Goal: Information Seeking & Learning: Learn about a topic

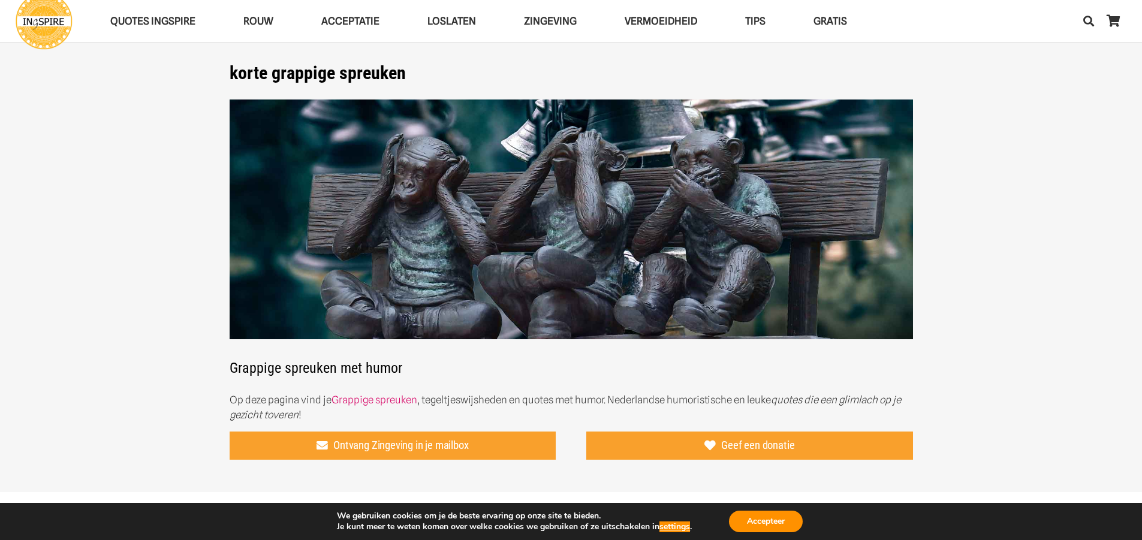
drag, startPoint x: 0, startPoint y: 0, endPoint x: 643, endPoint y: 60, distance: 646.2
click at [639, 49] on div "QUOTES INGSPIRE Inge’s Levenslessen Balans spreuken Acceptatie quotes Geduld qu…" at bounding box center [499, 21] width 966 height 57
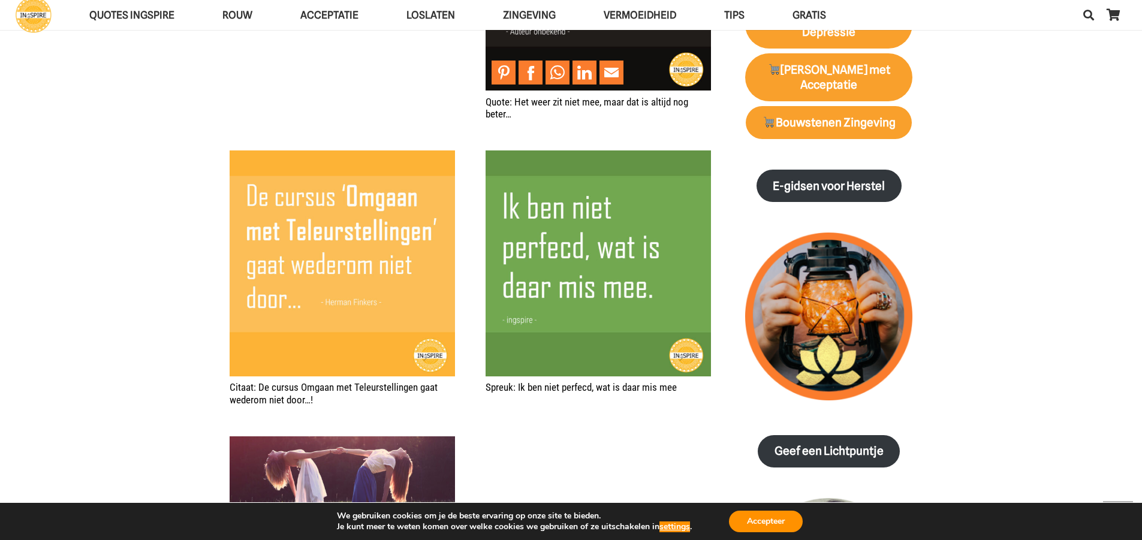
scroll to position [1319, 0]
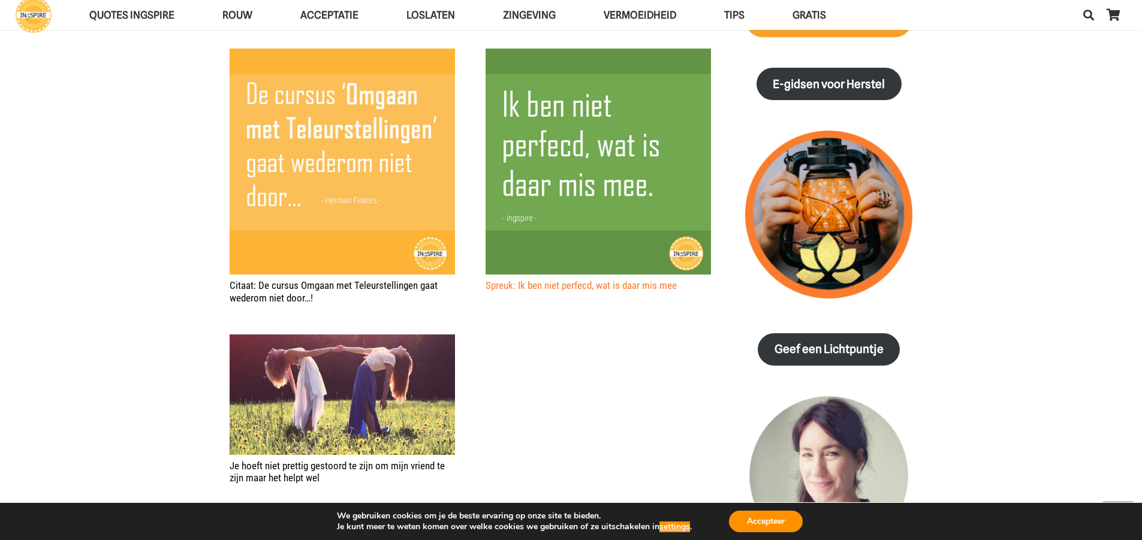
click at [520, 288] on link "Spreuk: Ik ben niet perfecd, wat is daar mis mee" at bounding box center [581, 285] width 191 height 12
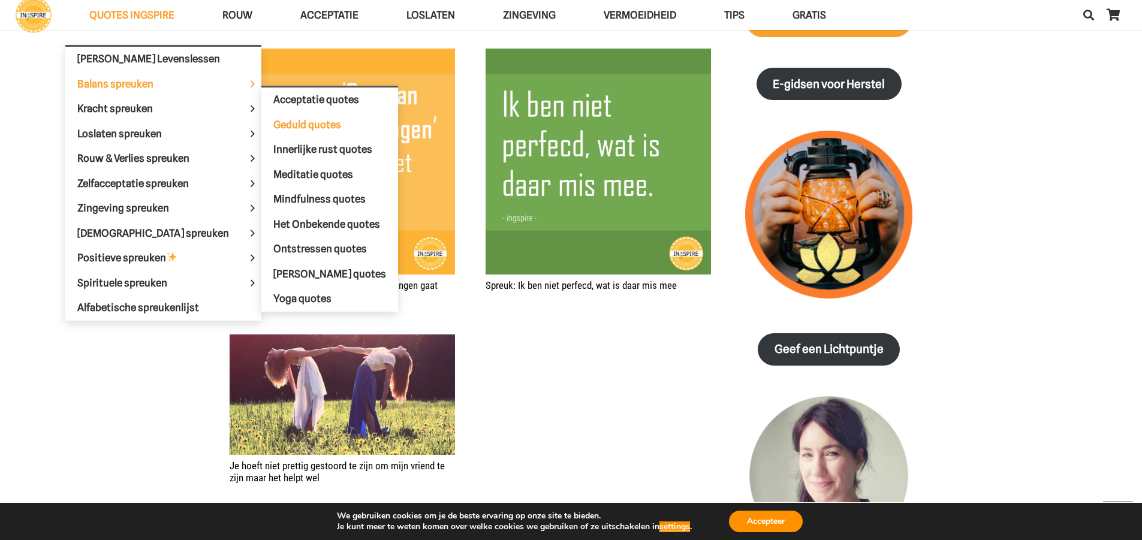
click at [295, 126] on span "Geduld quotes" at bounding box center [307, 125] width 68 height 12
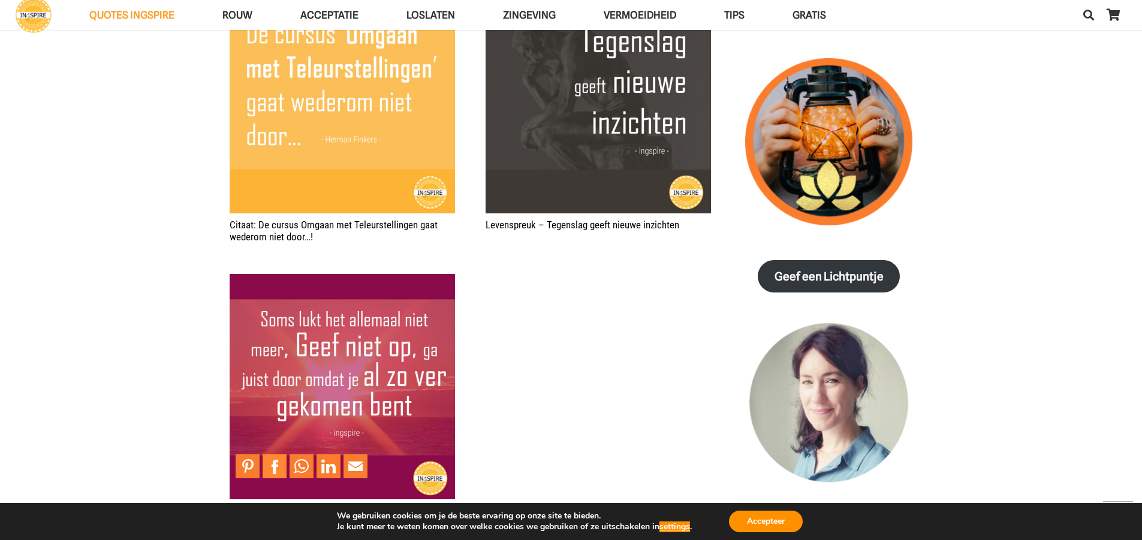
scroll to position [1499, 0]
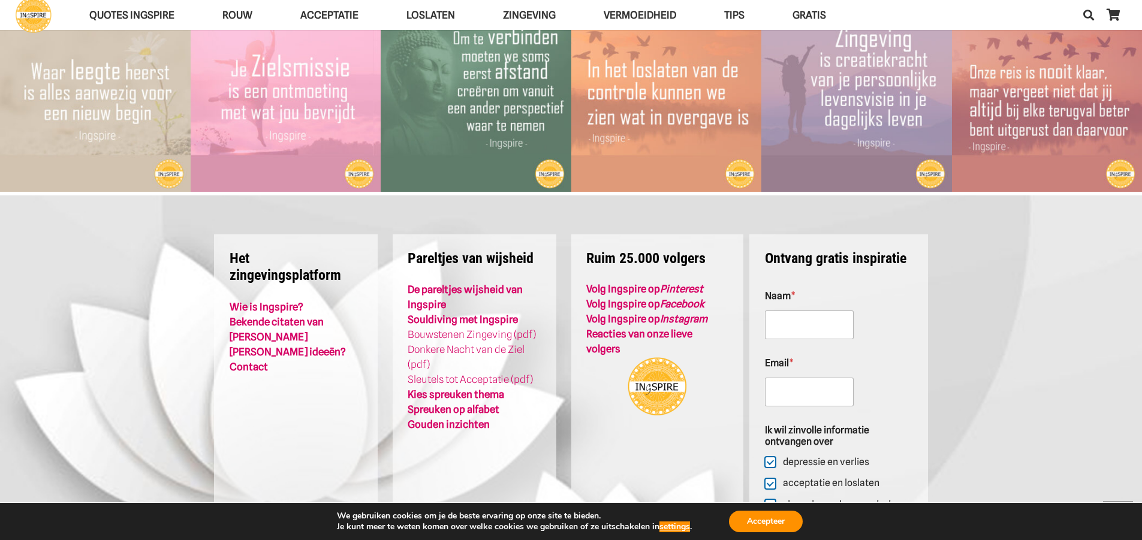
scroll to position [2758, 0]
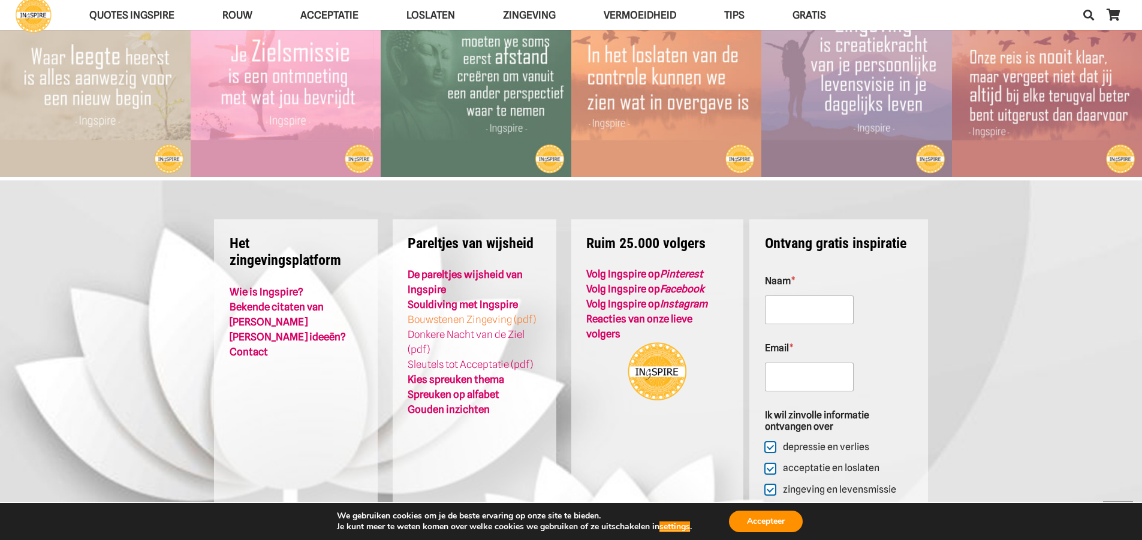
click at [452, 314] on link "Bouwstenen Zingeving (pdf)" at bounding box center [472, 320] width 128 height 12
